Goal: Task Accomplishment & Management: Complete application form

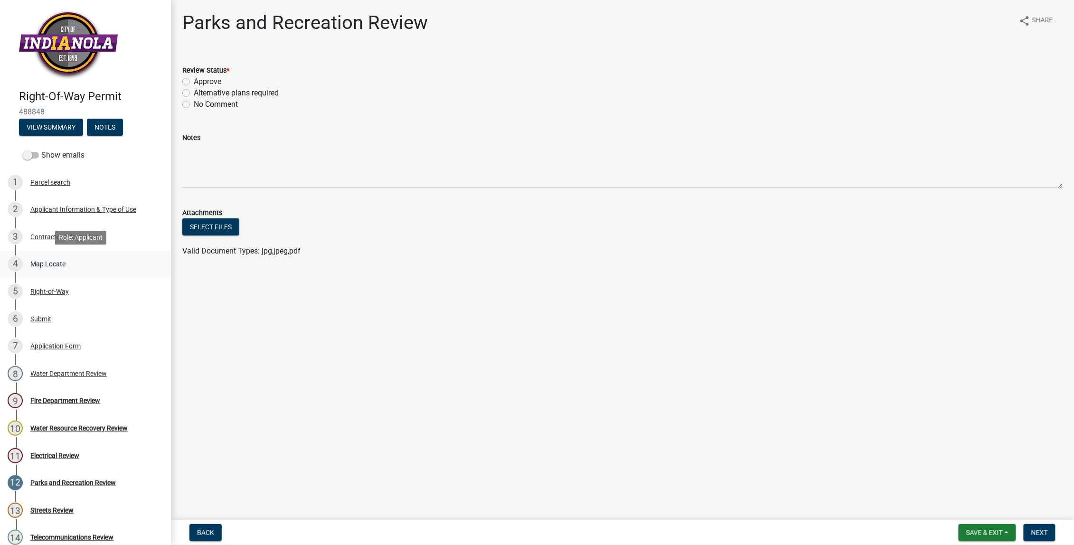
click at [46, 264] on div "Map Locate" at bounding box center [47, 264] width 35 height 7
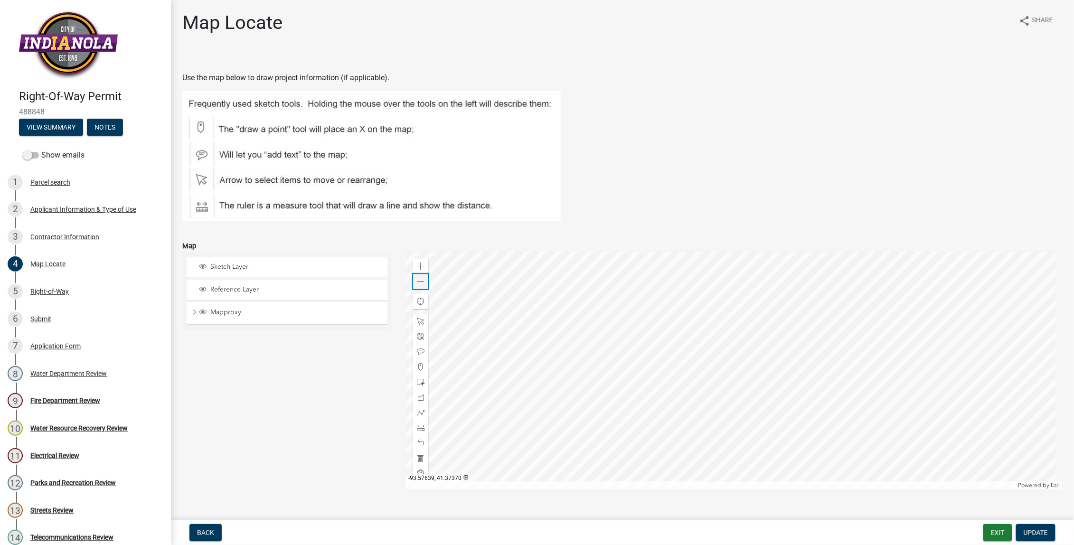
click at [418, 282] on span at bounding box center [421, 282] width 8 height 8
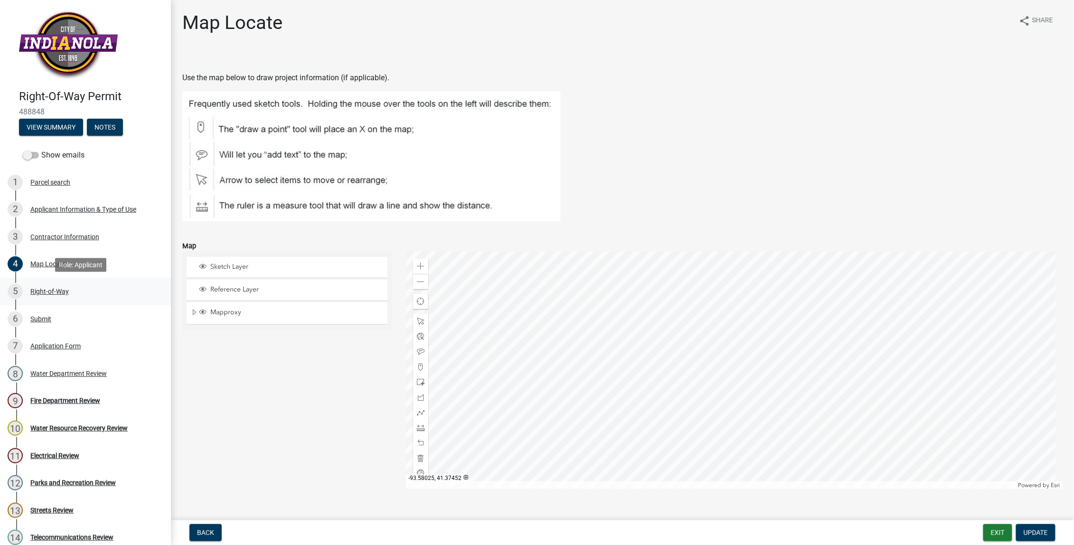
click at [50, 291] on div "Right-of-Way" at bounding box center [49, 291] width 38 height 7
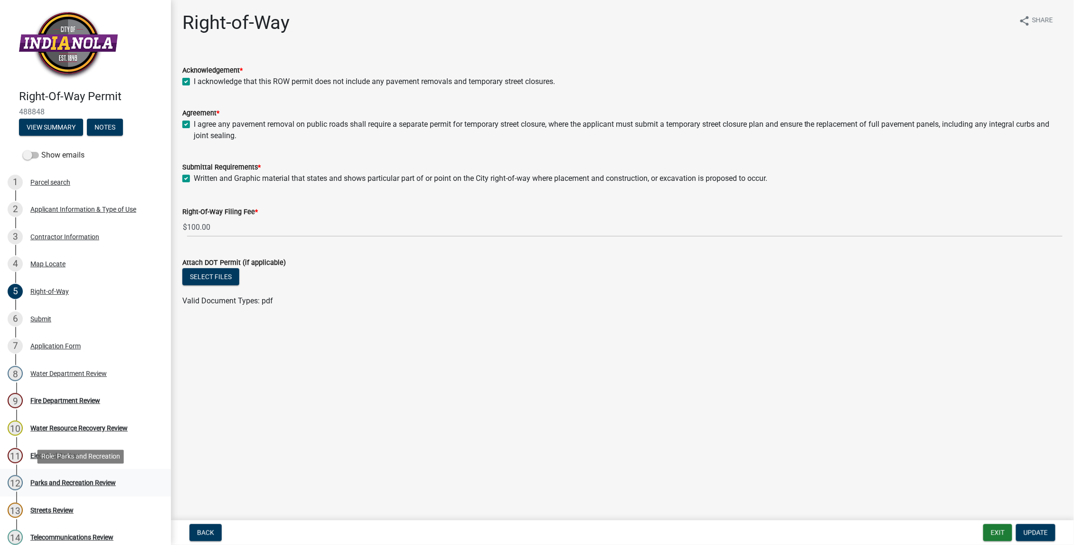
click at [74, 481] on div "Parks and Recreation Review" at bounding box center [72, 483] width 85 height 7
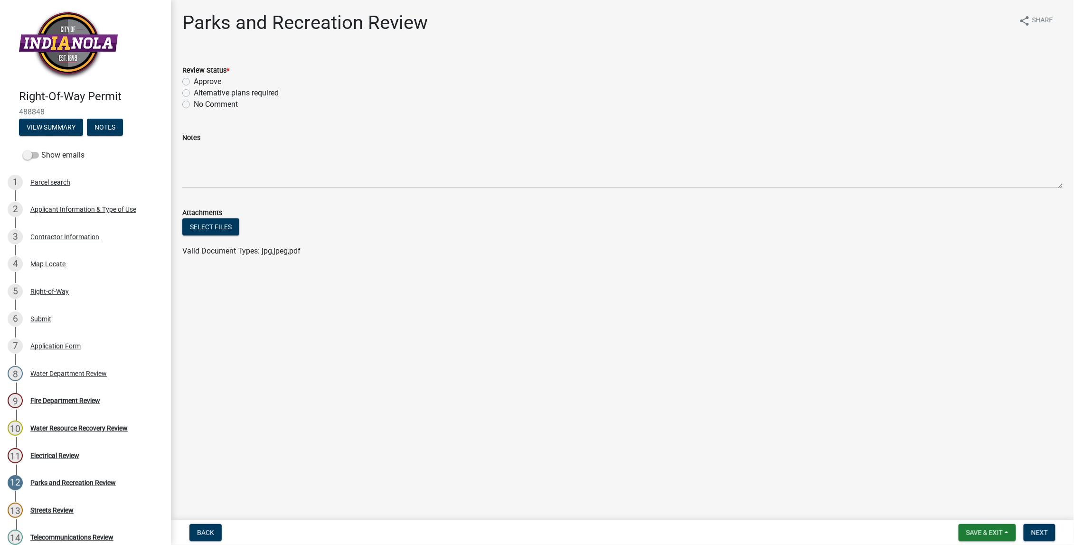
click at [194, 82] on label "Approve" at bounding box center [208, 81] width 28 height 11
click at [194, 82] on input "Approve" at bounding box center [197, 79] width 6 height 6
radio input "true"
click at [1032, 532] on span "Next" at bounding box center [1039, 533] width 17 height 8
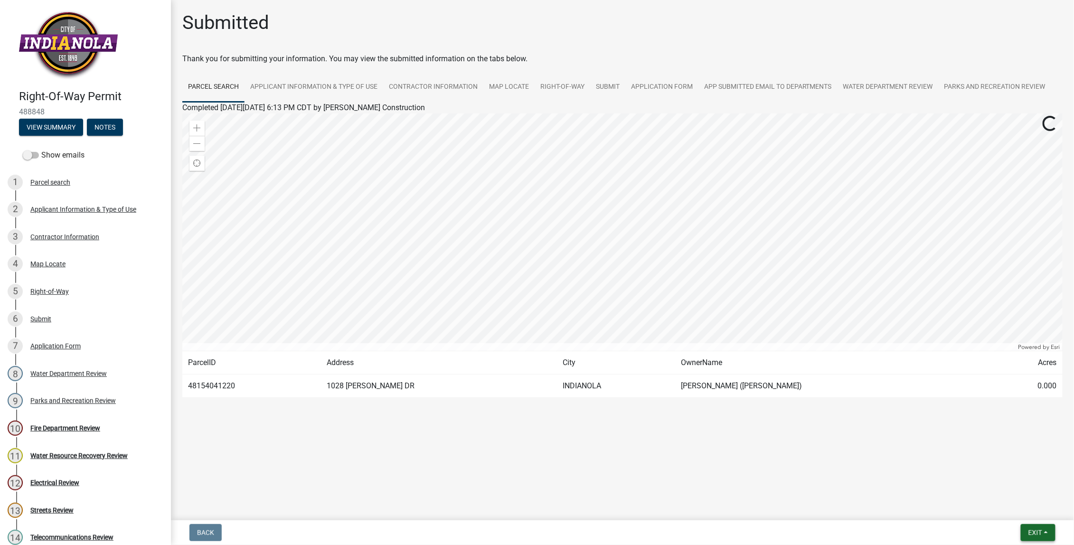
click at [1038, 530] on span "Exit" at bounding box center [1035, 533] width 14 height 8
click at [1008, 508] on button "Save & Exit" at bounding box center [1018, 508] width 76 height 23
